Goal: Task Accomplishment & Management: Use online tool/utility

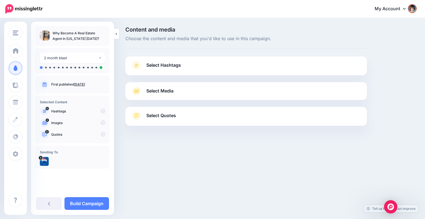
click at [180, 63] on span "Select Hashtags" at bounding box center [163, 64] width 35 height 7
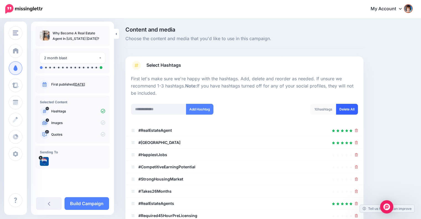
click at [348, 109] on link "Delete All" at bounding box center [347, 109] width 22 height 11
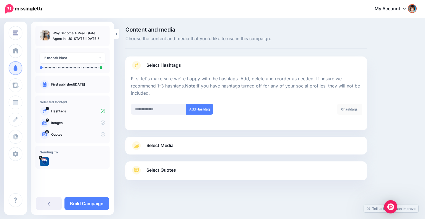
click at [259, 142] on link "Select Media" at bounding box center [246, 145] width 231 height 9
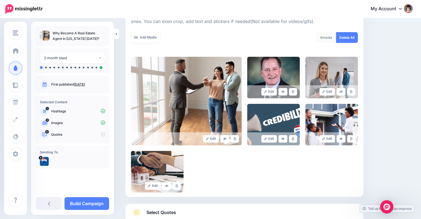
scroll to position [91, 0]
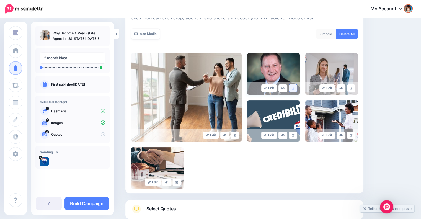
click at [294, 89] on icon at bounding box center [293, 88] width 2 height 3
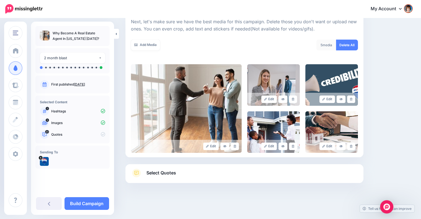
scroll to position [80, 0]
click at [352, 100] on icon at bounding box center [351, 99] width 2 height 3
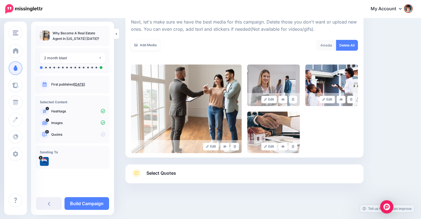
click at [290, 172] on link "Select Quotes" at bounding box center [244, 176] width 227 height 14
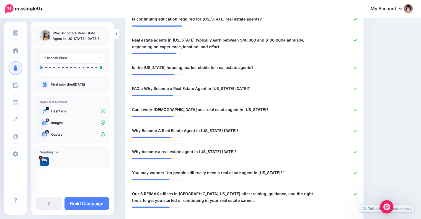
scroll to position [183, 0]
click at [289, 89] on div "**********" at bounding box center [225, 88] width 194 height 7
click at [133, 88] on span "FAQs: Why Become a Real Estate Agent in Rhode Island Today?" at bounding box center [191, 88] width 118 height 7
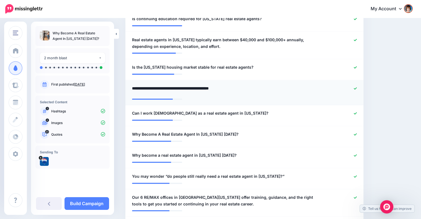
type textarea "**********"
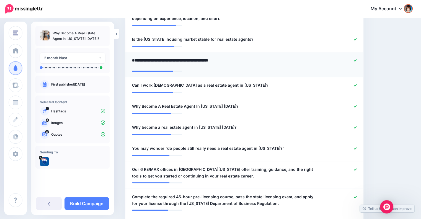
scroll to position [211, 0]
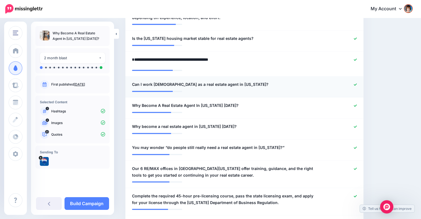
click at [358, 84] on li "**********" at bounding box center [244, 86] width 238 height 21
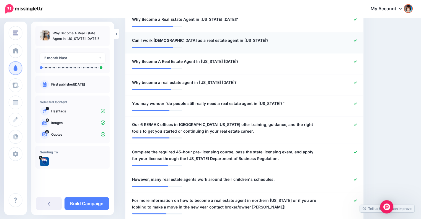
scroll to position [252, 0]
click at [357, 82] on icon at bounding box center [355, 82] width 3 height 3
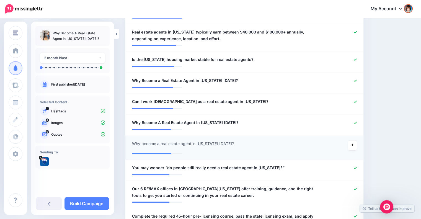
scroll to position [191, 0]
click at [357, 122] on icon at bounding box center [355, 122] width 3 height 3
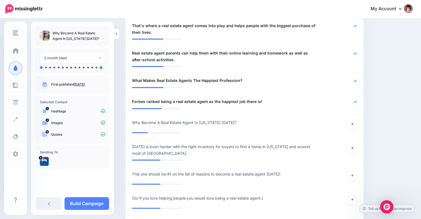
scroll to position [552, 0]
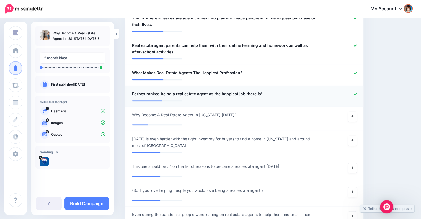
click at [357, 93] on icon at bounding box center [355, 94] width 3 height 2
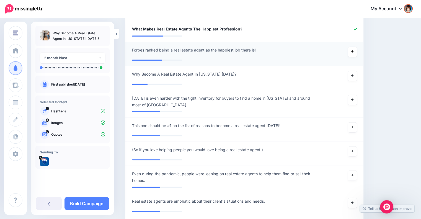
scroll to position [596, 0]
click at [353, 99] on icon at bounding box center [352, 99] width 2 height 2
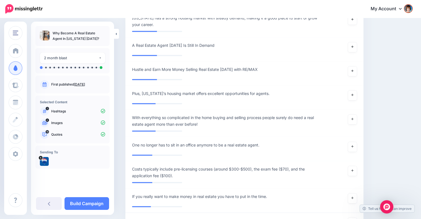
scroll to position [852, 0]
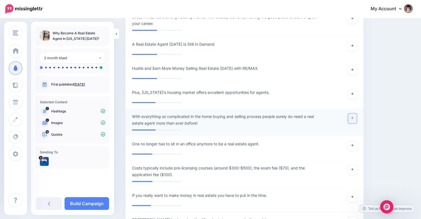
click at [353, 117] on icon at bounding box center [352, 118] width 2 height 2
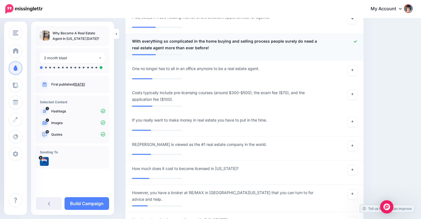
scroll to position [928, 0]
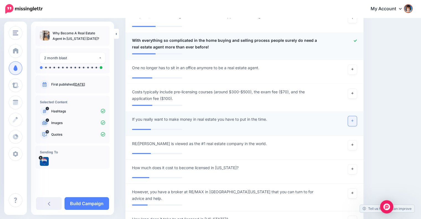
click at [353, 120] on icon at bounding box center [352, 121] width 2 height 2
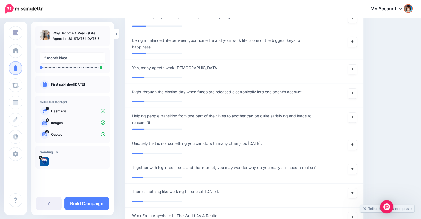
scroll to position [1224, 0]
click at [146, 122] on span "Helping people transition from one part of their lives to another can be quite …" at bounding box center [225, 118] width 186 height 13
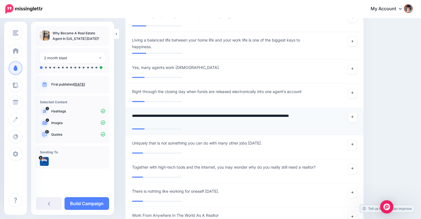
click at [290, 124] on textarea "**********" at bounding box center [226, 118] width 189 height 13
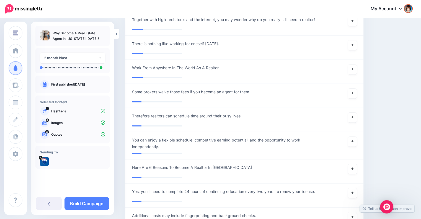
scroll to position [1374, 0]
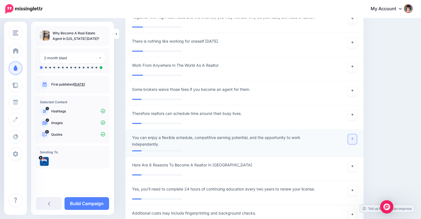
click at [353, 138] on icon at bounding box center [352, 139] width 2 height 2
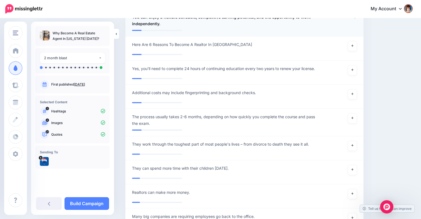
scroll to position [1495, 0]
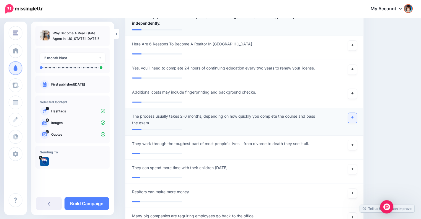
click at [353, 117] on icon at bounding box center [352, 117] width 2 height 3
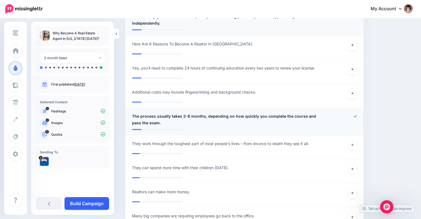
click at [99, 202] on link "Build Campaign" at bounding box center [86, 203] width 45 height 13
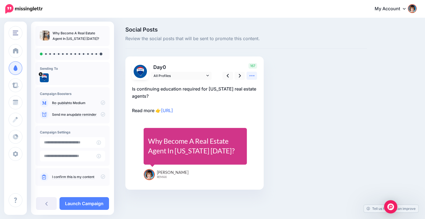
click at [254, 77] on icon at bounding box center [252, 76] width 6 height 6
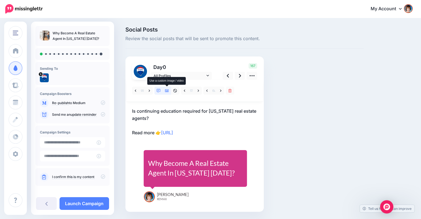
click at [167, 89] on icon at bounding box center [167, 91] width 4 height 4
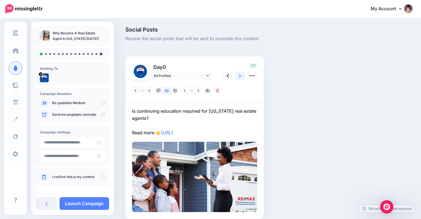
click at [239, 75] on icon at bounding box center [240, 76] width 2 height 6
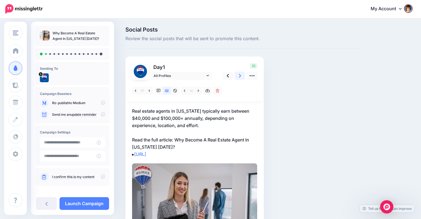
click at [239, 75] on icon at bounding box center [240, 76] width 2 height 6
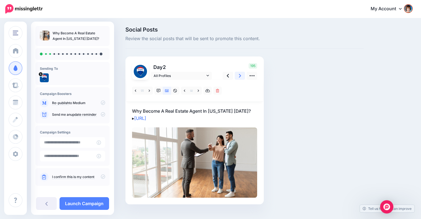
click at [239, 75] on icon at bounding box center [240, 76] width 2 height 6
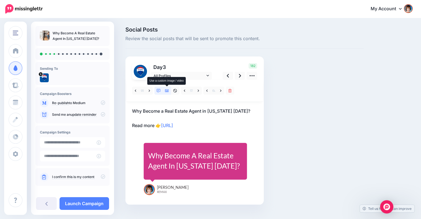
click at [167, 88] on link at bounding box center [167, 91] width 8 height 8
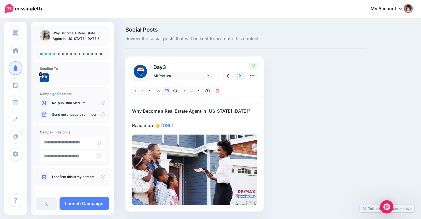
click at [240, 76] on icon at bounding box center [240, 76] width 2 height 6
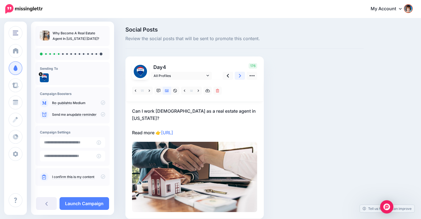
click at [240, 76] on icon at bounding box center [240, 76] width 2 height 6
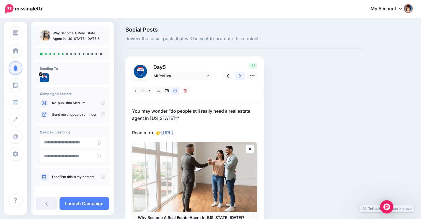
click at [239, 77] on icon at bounding box center [240, 76] width 2 height 4
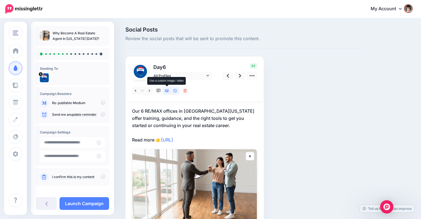
click at [168, 91] on icon at bounding box center [167, 91] width 4 height 4
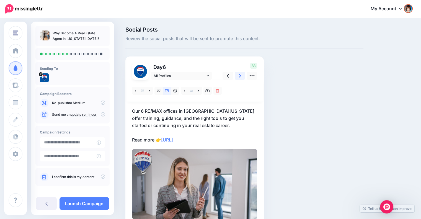
click at [237, 76] on link at bounding box center [240, 76] width 11 height 8
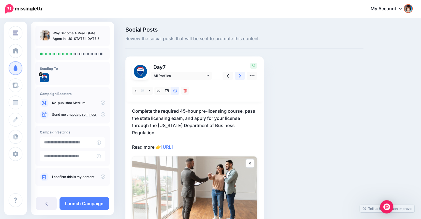
click at [236, 75] on link at bounding box center [240, 76] width 11 height 8
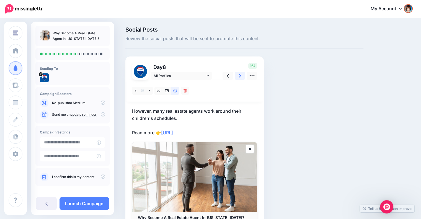
click at [236, 75] on link at bounding box center [240, 76] width 11 height 8
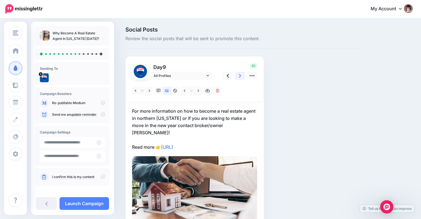
click at [236, 75] on link at bounding box center [240, 76] width 11 height 8
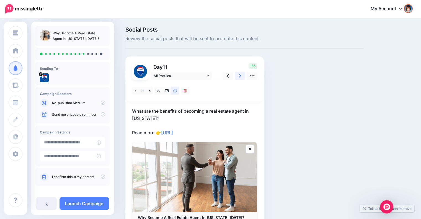
click at [236, 75] on link at bounding box center [240, 76] width 11 height 8
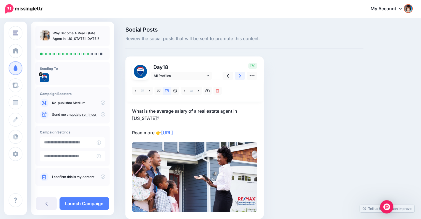
click at [236, 75] on link at bounding box center [240, 76] width 11 height 8
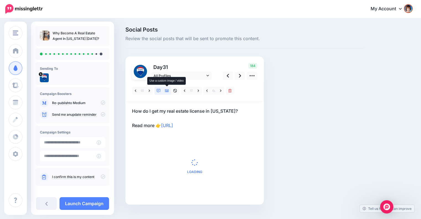
click at [168, 89] on icon at bounding box center [167, 90] width 4 height 3
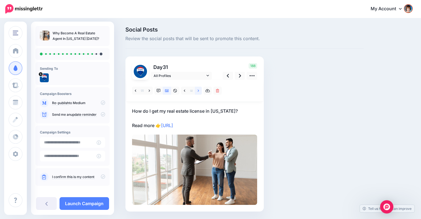
click at [197, 91] on link at bounding box center [198, 91] width 7 height 8
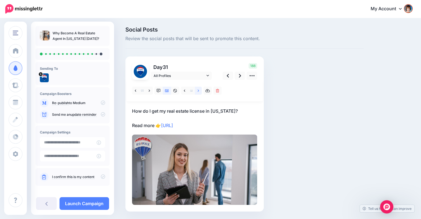
click at [197, 91] on link at bounding box center [198, 91] width 7 height 8
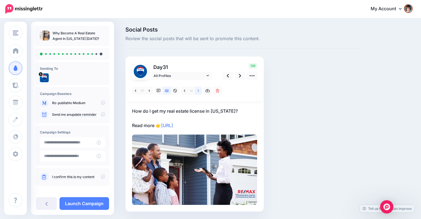
click at [197, 91] on link at bounding box center [198, 91] width 7 height 8
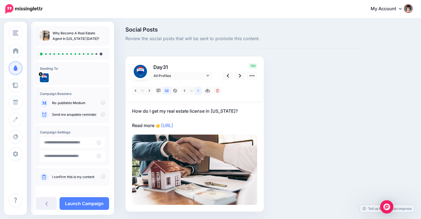
click at [197, 91] on link at bounding box center [198, 91] width 7 height 8
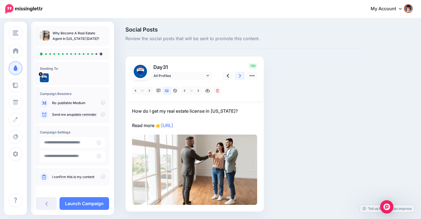
click at [237, 77] on link at bounding box center [240, 76] width 11 height 8
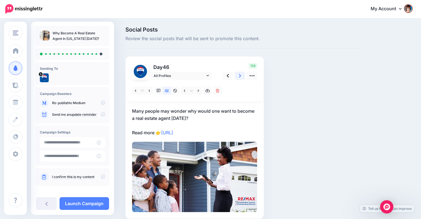
click at [237, 77] on link at bounding box center [240, 76] width 11 height 8
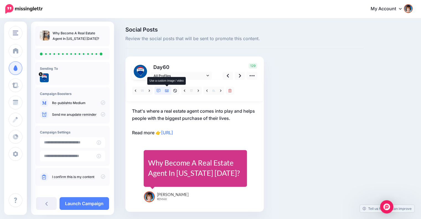
click at [168, 90] on icon at bounding box center [167, 90] width 4 height 3
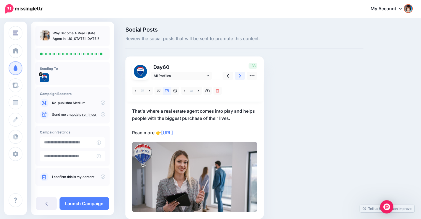
click at [237, 77] on link at bounding box center [240, 76] width 11 height 8
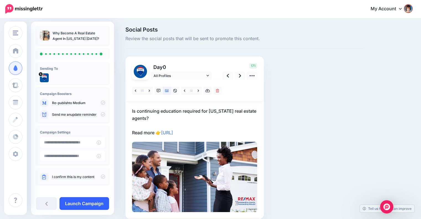
click at [89, 200] on link "Launch Campaign" at bounding box center [85, 203] width 50 height 13
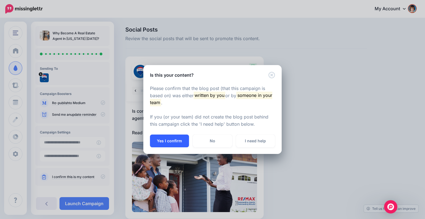
click at [162, 143] on button "Yes I confirm" at bounding box center [169, 141] width 39 height 13
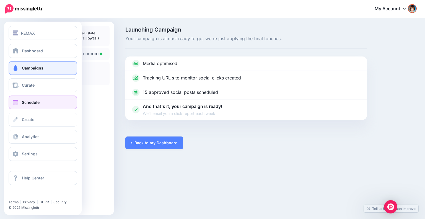
click at [23, 102] on span "Schedule" at bounding box center [31, 102] width 18 height 5
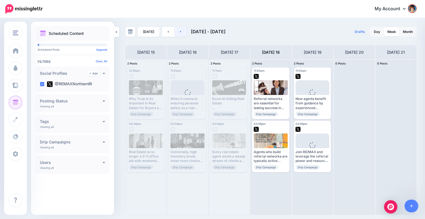
click at [183, 33] on link at bounding box center [181, 32] width 12 height 10
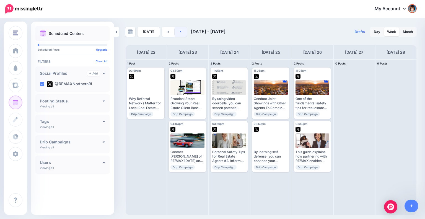
click at [180, 30] on icon at bounding box center [180, 31] width 1 height 3
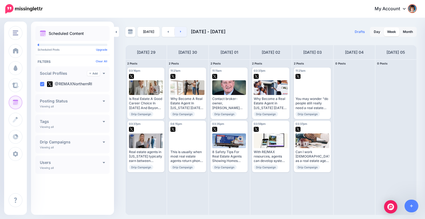
click at [182, 31] on link at bounding box center [181, 32] width 12 height 10
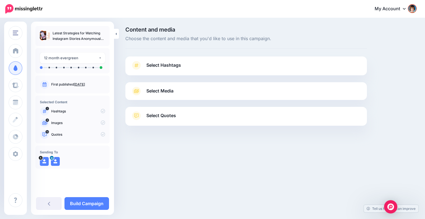
click at [160, 67] on span "Select Hashtags" at bounding box center [163, 64] width 35 height 7
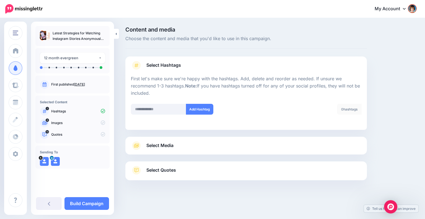
click at [194, 148] on link "Select Media" at bounding box center [246, 145] width 231 height 9
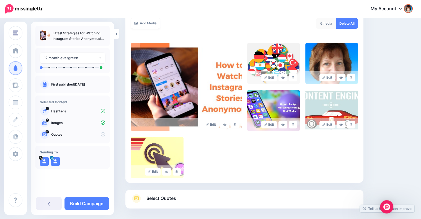
scroll to position [105, 0]
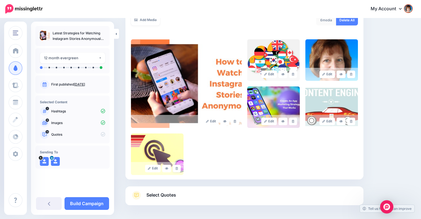
drag, startPoint x: 175, startPoint y: 167, endPoint x: 231, endPoint y: 135, distance: 64.9
click at [175, 167] on link at bounding box center [177, 168] width 8 height 7
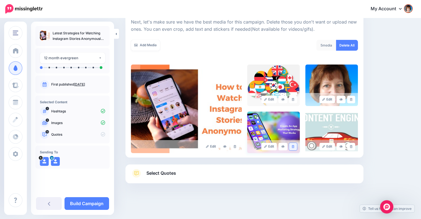
click at [293, 146] on link at bounding box center [293, 146] width 8 height 7
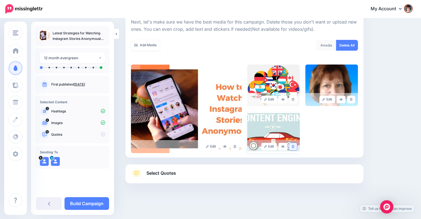
click at [292, 145] on link at bounding box center [293, 146] width 8 height 7
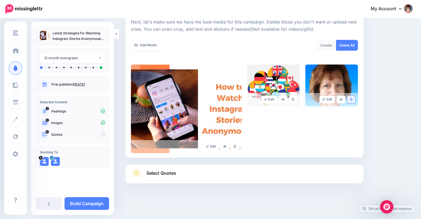
click at [352, 99] on icon at bounding box center [351, 99] width 2 height 3
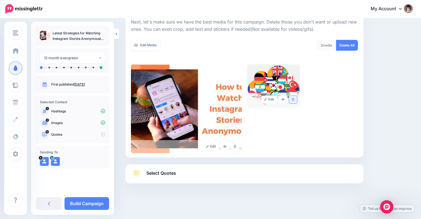
click at [294, 99] on icon at bounding box center [293, 99] width 2 height 3
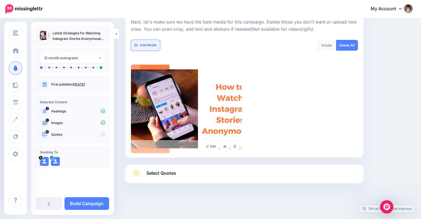
click at [148, 46] on link "Add Media" at bounding box center [145, 45] width 29 height 11
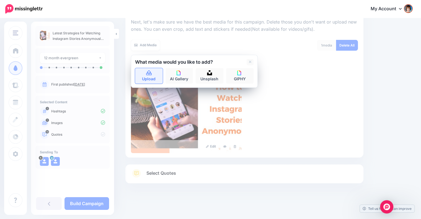
click at [149, 71] on icon at bounding box center [149, 72] width 6 height 5
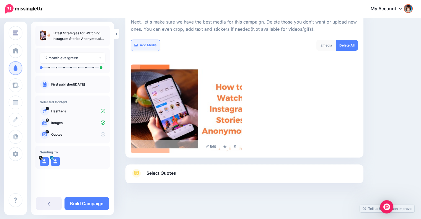
click at [152, 46] on link "Add Media" at bounding box center [145, 45] width 29 height 11
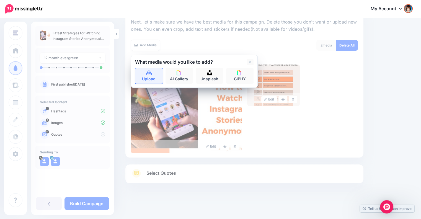
click at [151, 75] on link "Upload" at bounding box center [149, 76] width 28 height 16
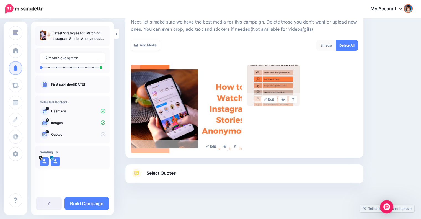
click at [167, 172] on span "Select Quotes" at bounding box center [161, 172] width 30 height 7
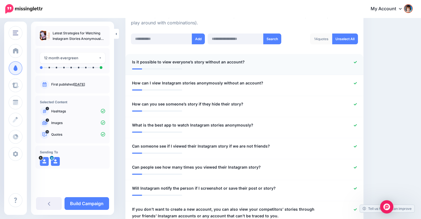
scroll to position [140, 0]
click at [192, 61] on span "Is it possible to view everyone’s story without an account?" at bounding box center [188, 61] width 113 height 7
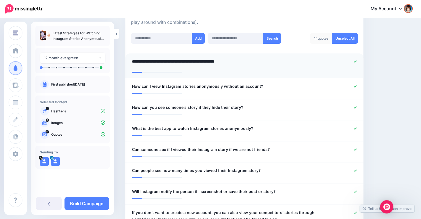
click at [193, 61] on textarea "**********" at bounding box center [226, 63] width 189 height 11
type textarea "**********"
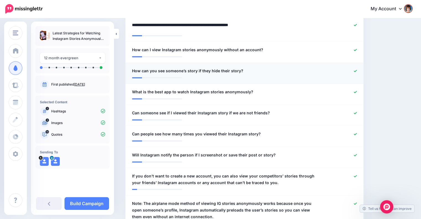
scroll to position [177, 0]
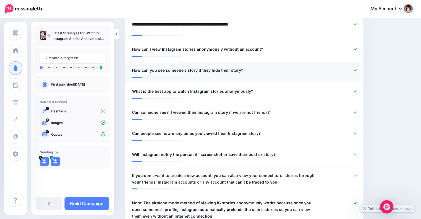
click at [187, 70] on li "**********" at bounding box center [244, 72] width 238 height 21
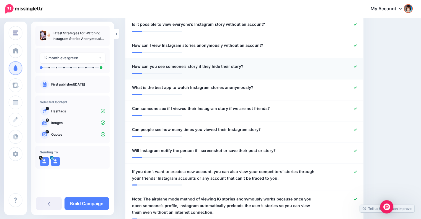
click at [187, 66] on span "How can you see someone’s story if they hide their story?" at bounding box center [187, 66] width 111 height 7
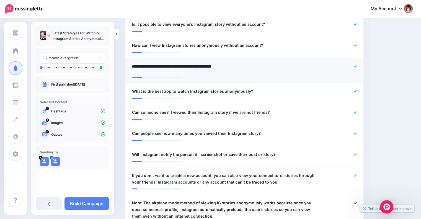
click at [188, 64] on textarea "**********" at bounding box center [226, 68] width 189 height 11
type textarea "**********"
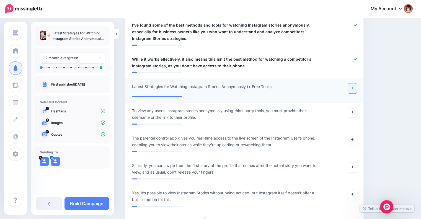
click at [353, 87] on icon at bounding box center [352, 88] width 2 height 2
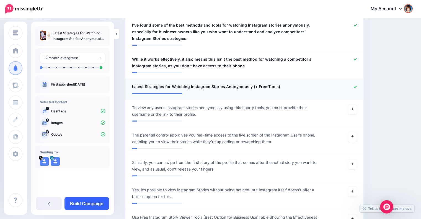
click at [99, 200] on link "Build Campaign" at bounding box center [86, 203] width 45 height 13
